Goal: Transaction & Acquisition: Purchase product/service

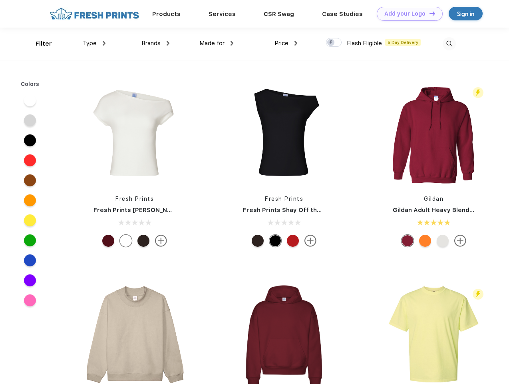
click at [407, 14] on link "Add your Logo Design Tool" at bounding box center [410, 14] width 66 height 14
click at [0, 0] on div "Design Tool" at bounding box center [0, 0] width 0 height 0
click at [429, 13] on link "Add your Logo Design Tool" at bounding box center [410, 14] width 66 height 14
click at [38, 44] on div "Filter" at bounding box center [44, 43] width 16 height 9
click at [94, 43] on span "Type" at bounding box center [90, 43] width 14 height 7
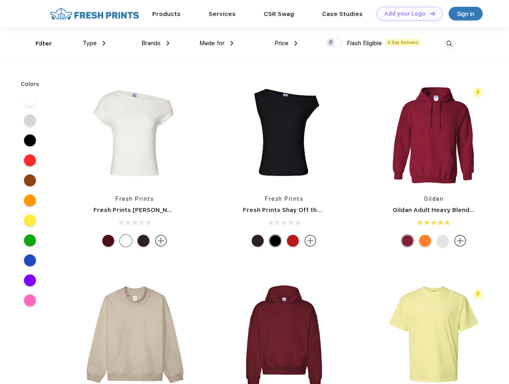
click at [155, 43] on span "Brands" at bounding box center [150, 43] width 19 height 7
click at [217, 43] on span "Made for" at bounding box center [211, 43] width 25 height 7
click at [286, 43] on span "Price" at bounding box center [281, 43] width 14 height 7
click at [334, 43] on div at bounding box center [334, 42] width 16 height 9
click at [331, 43] on input "checkbox" at bounding box center [328, 40] width 5 height 5
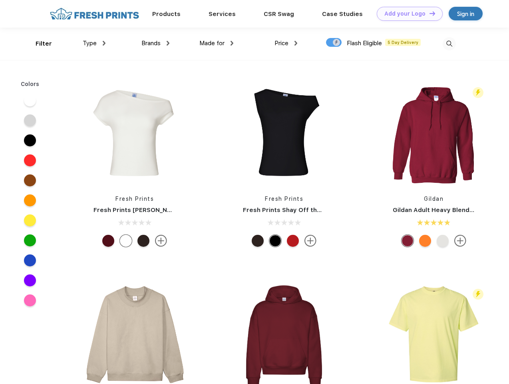
click at [449, 44] on img at bounding box center [449, 43] width 13 height 13
